Goal: Information Seeking & Learning: Learn about a topic

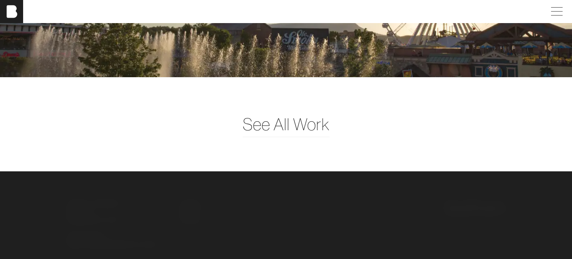
scroll to position [1740, 0]
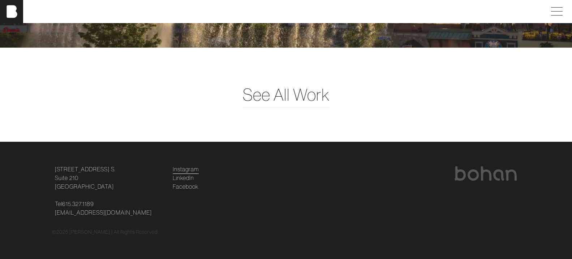
click at [189, 170] on link "Instagram" at bounding box center [186, 169] width 26 height 9
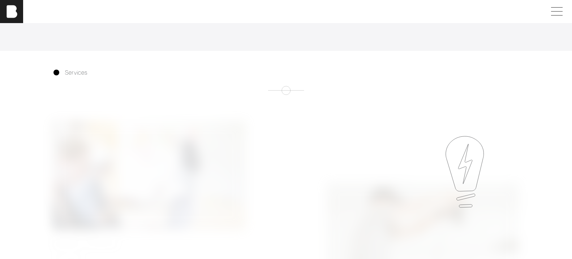
scroll to position [0, 0]
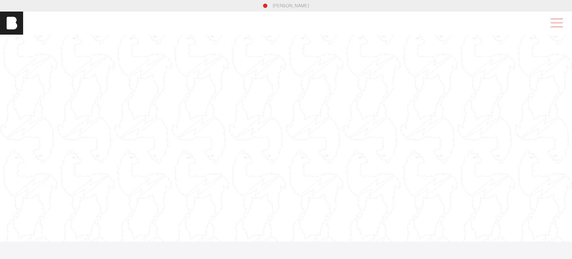
click at [554, 21] on span at bounding box center [555, 23] width 17 height 13
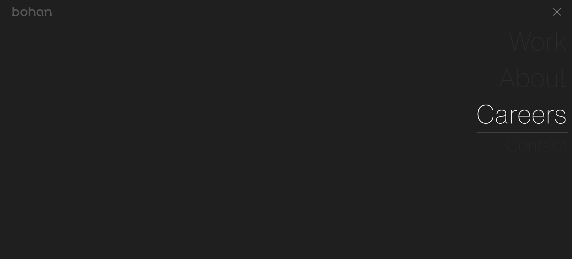
click at [525, 118] on link "Careers" at bounding box center [521, 114] width 91 height 36
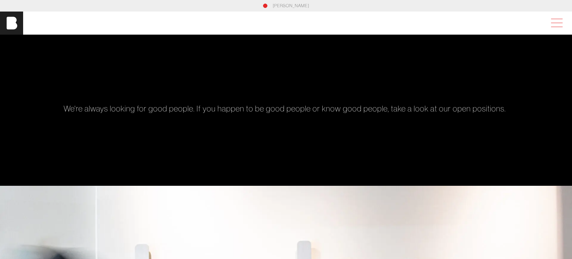
click at [561, 21] on span at bounding box center [555, 23] width 17 height 13
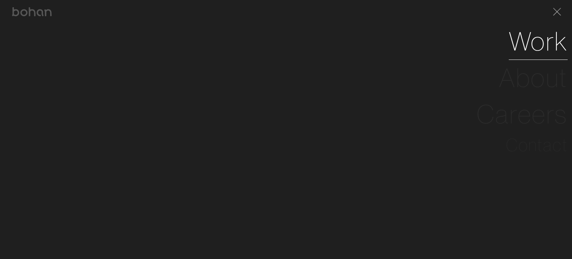
click at [536, 46] on link "Work" at bounding box center [537, 41] width 59 height 36
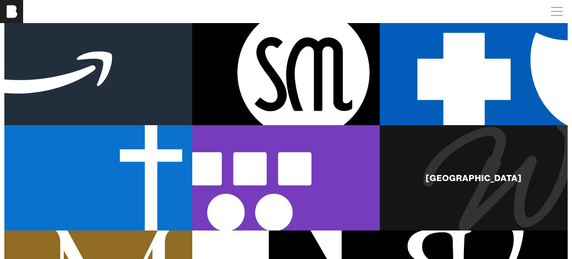
scroll to position [416, 0]
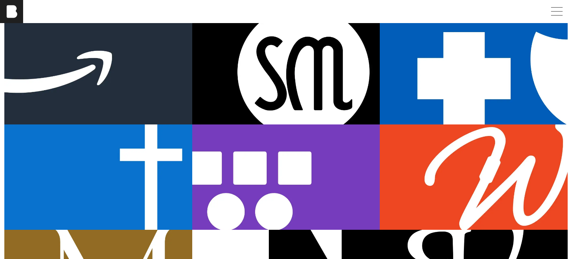
click at [333, 112] on div "[PERSON_NAME] Mart" at bounding box center [286, 71] width 188 height 105
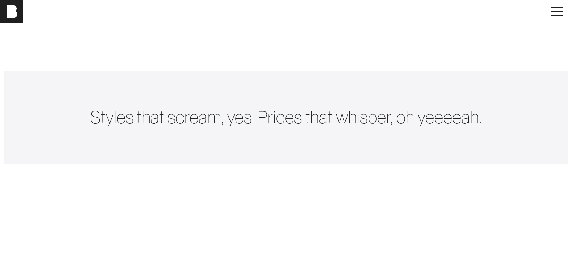
scroll to position [4165, 0]
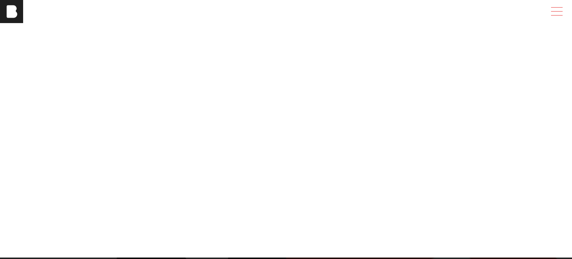
click at [559, 8] on span at bounding box center [555, 11] width 17 height 13
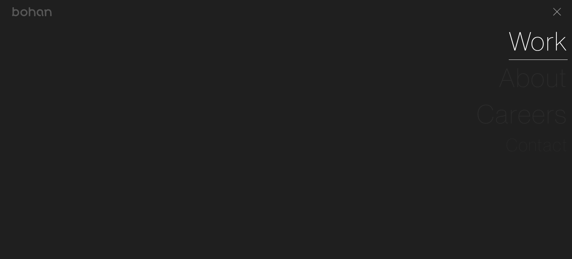
click at [532, 42] on link "Work" at bounding box center [537, 41] width 59 height 36
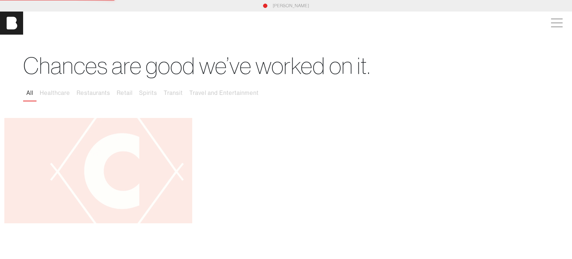
click at [526, 43] on div "Chances are good we’ve worked on it. All Healthcare Restaurants Retail Spirits …" at bounding box center [286, 76] width 572 height 83
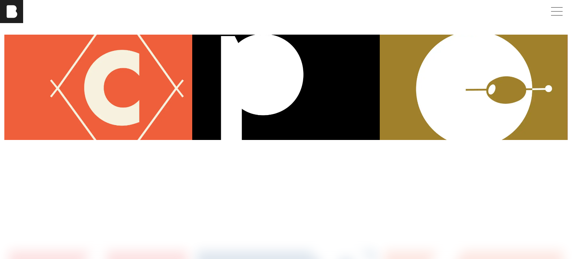
scroll to position [118, 0]
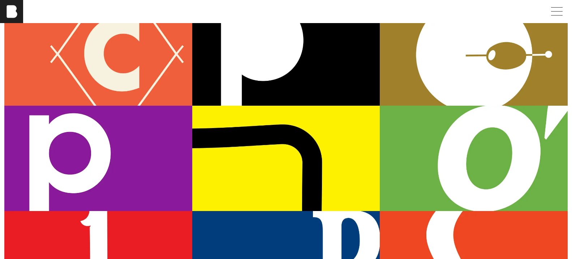
click at [95, 70] on div "Coop & Run" at bounding box center [98, 52] width 188 height 105
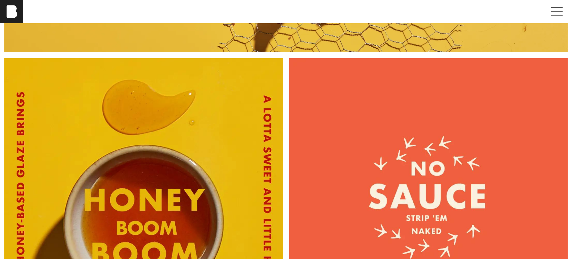
scroll to position [2959, 0]
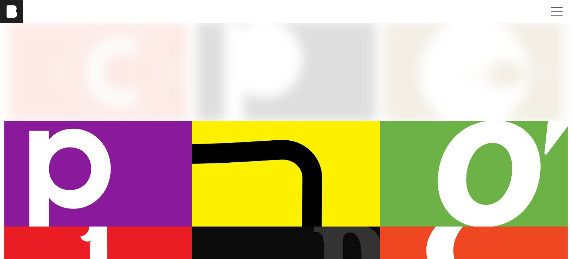
scroll to position [242, 0]
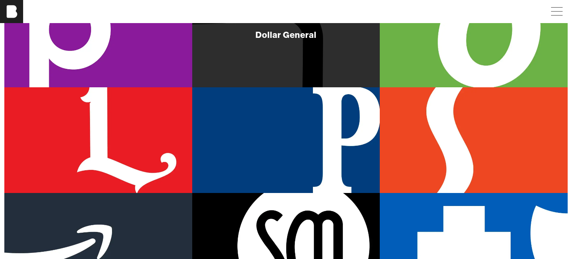
click at [329, 68] on div "Dollar General" at bounding box center [286, 34] width 188 height 105
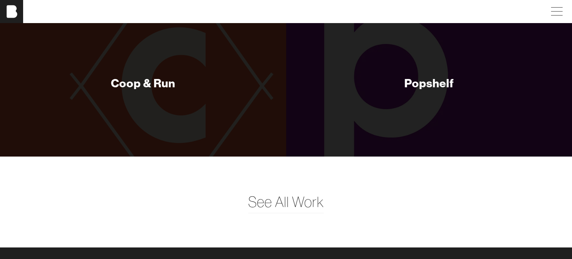
scroll to position [2625, 0]
